Goal: Task Accomplishment & Management: Manage account settings

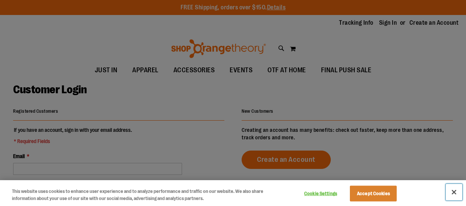
click at [453, 192] on button "Close" at bounding box center [454, 192] width 16 height 16
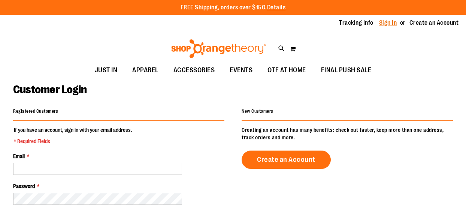
click at [387, 23] on link "Sign In" at bounding box center [388, 23] width 18 height 8
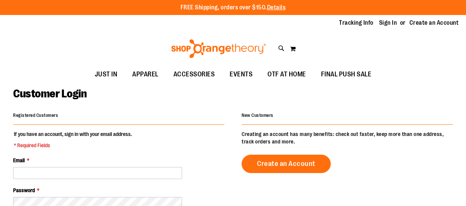
click at [60, 119] on div "Registered Customers" at bounding box center [118, 117] width 211 height 15
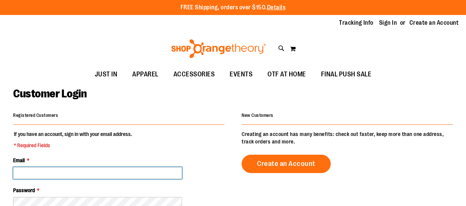
click at [37, 172] on input "Email *" at bounding box center [97, 173] width 169 height 12
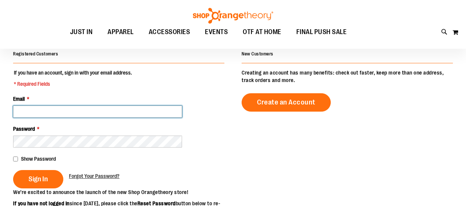
scroll to position [62, 0]
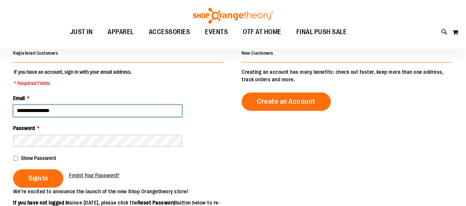
type input "**********"
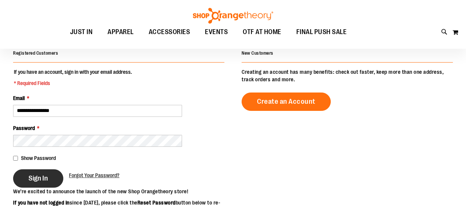
click at [41, 173] on button "Sign In" at bounding box center [38, 178] width 50 height 18
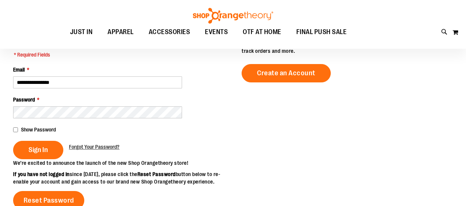
scroll to position [109, 0]
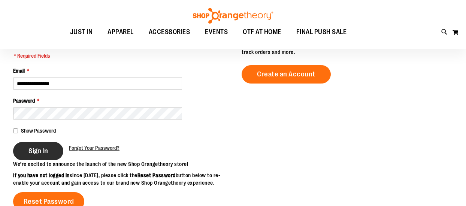
click at [31, 157] on button "Sign In" at bounding box center [38, 151] width 50 height 18
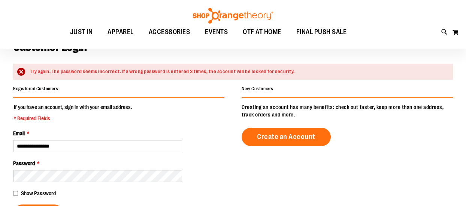
scroll to position [71, 0]
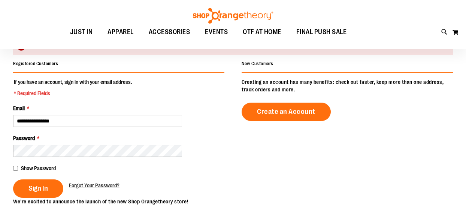
click at [22, 168] on span "Show Password" at bounding box center [38, 168] width 35 height 6
click at [25, 171] on div "Show Password" at bounding box center [118, 168] width 211 height 7
click at [33, 189] on span "Sign In" at bounding box center [37, 188] width 19 height 8
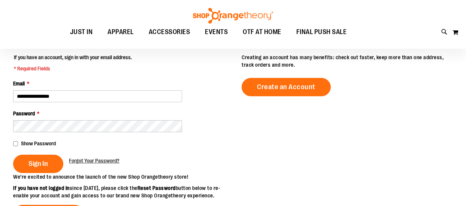
scroll to position [97, 0]
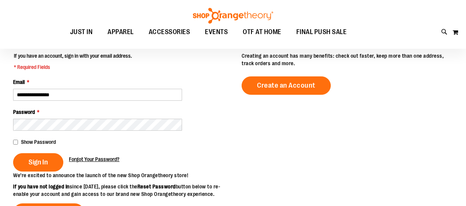
click at [103, 163] on link "Forgot Your Password?" at bounding box center [94, 159] width 51 height 7
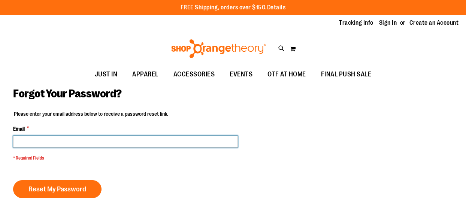
click at [76, 143] on input "Email *" at bounding box center [125, 142] width 225 height 12
type input "**********"
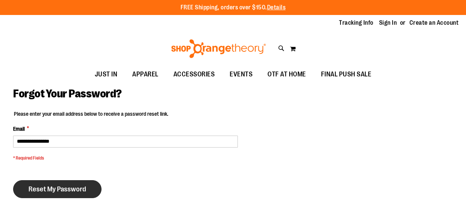
click at [36, 189] on span "Reset My Password" at bounding box center [57, 189] width 58 height 8
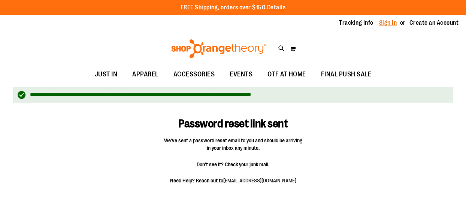
click at [394, 24] on link "Sign In" at bounding box center [388, 23] width 18 height 8
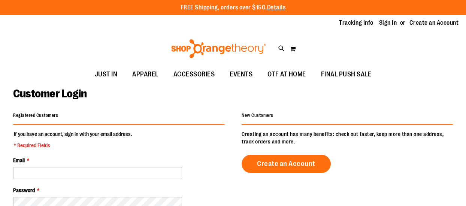
click at [96, 165] on div "Email *" at bounding box center [118, 168] width 211 height 22
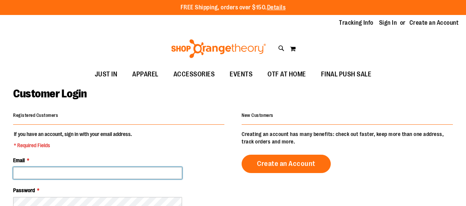
click at [90, 171] on input "Email *" at bounding box center [97, 173] width 169 height 12
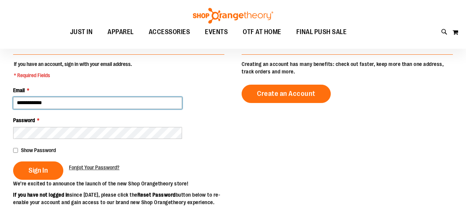
scroll to position [70, 0]
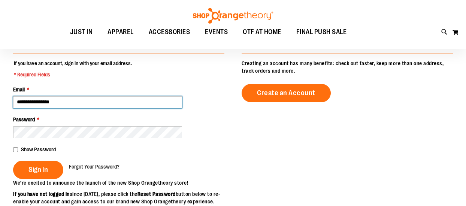
type input "**********"
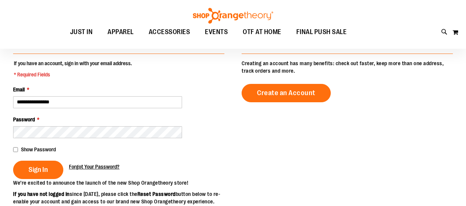
click at [85, 164] on span "Forgot Your Password?" at bounding box center [94, 167] width 51 height 6
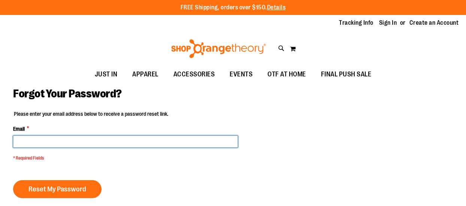
click at [56, 142] on input "Email *" at bounding box center [125, 142] width 225 height 12
type input "**********"
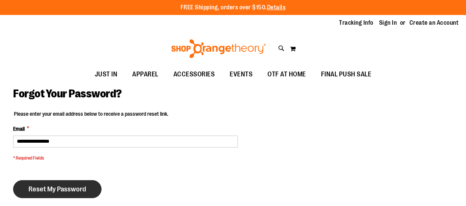
click at [60, 196] on button "Reset My Password" at bounding box center [57, 189] width 88 height 18
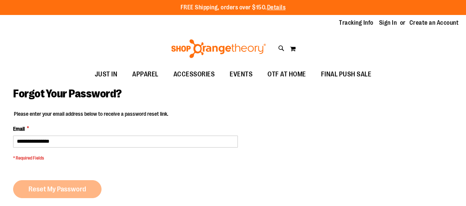
click at [60, 189] on div "Reset My Password" at bounding box center [60, 189] width 94 height 18
